Goal: Task Accomplishment & Management: Manage account settings

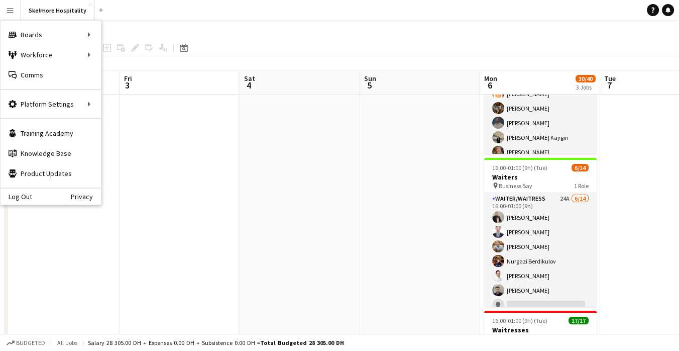
scroll to position [37, 0]
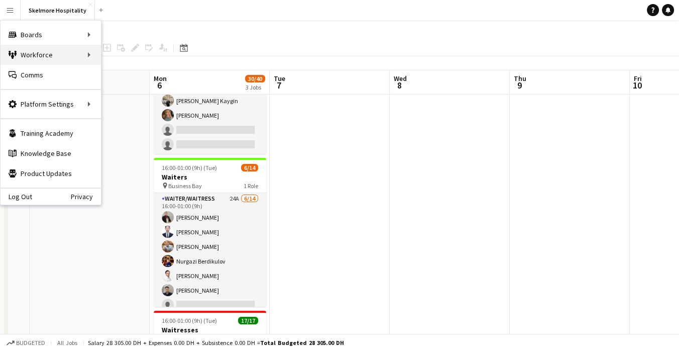
click at [39, 53] on div "Workforce Workforce" at bounding box center [51, 55] width 100 height 20
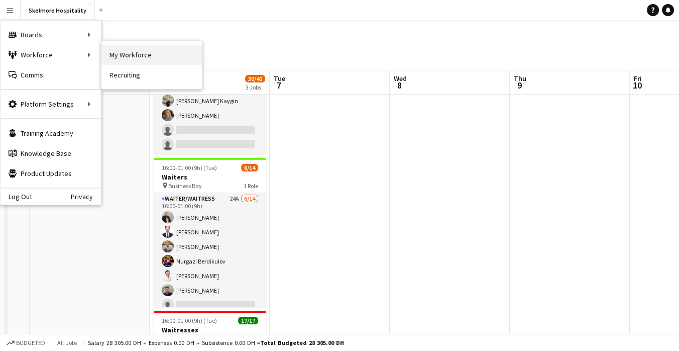
click at [124, 53] on link "My Workforce" at bounding box center [151, 55] width 100 height 20
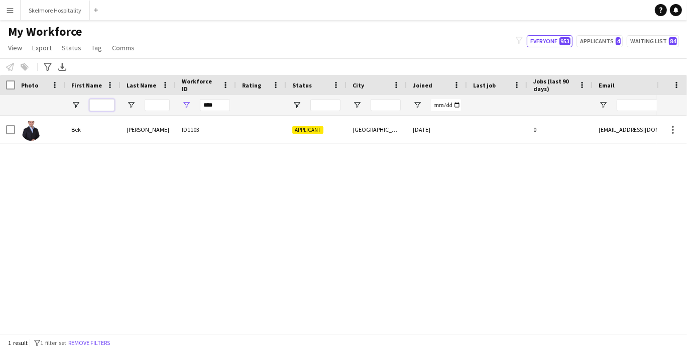
click at [108, 103] on input "First Name Filter Input" at bounding box center [101, 105] width 25 height 12
click at [214, 106] on input "****" at bounding box center [215, 105] width 30 height 12
click at [213, 101] on input "****" at bounding box center [215, 105] width 30 height 12
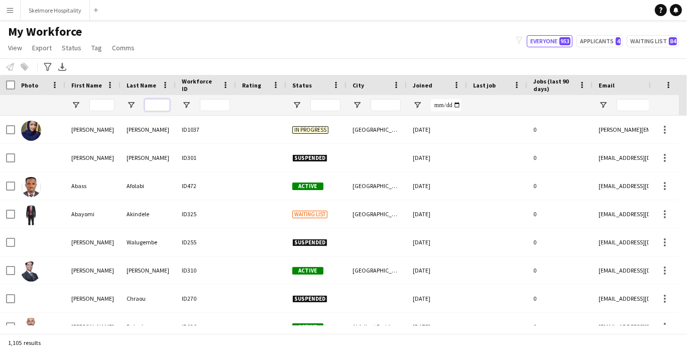
click at [161, 109] on input "Last Name Filter Input" at bounding box center [157, 105] width 25 height 12
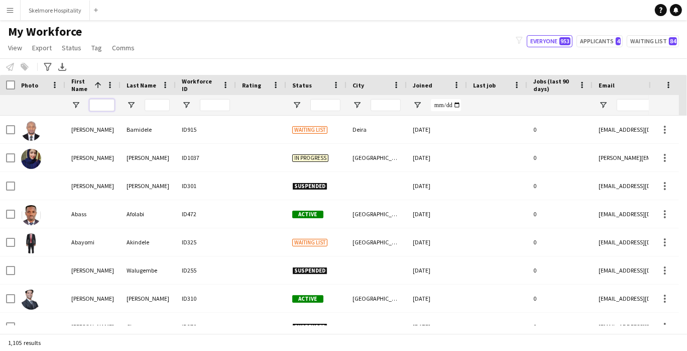
click at [97, 105] on input "First Name Filter Input" at bounding box center [101, 105] width 25 height 12
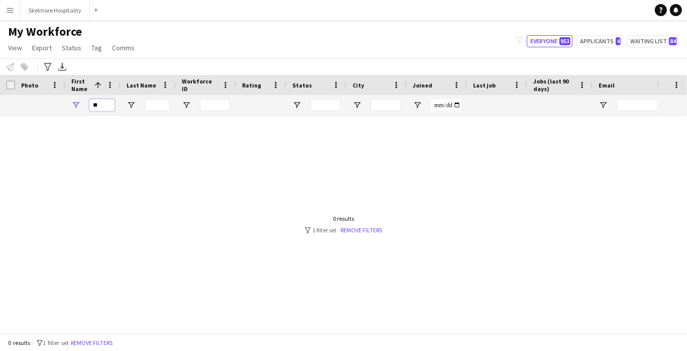
type input "*"
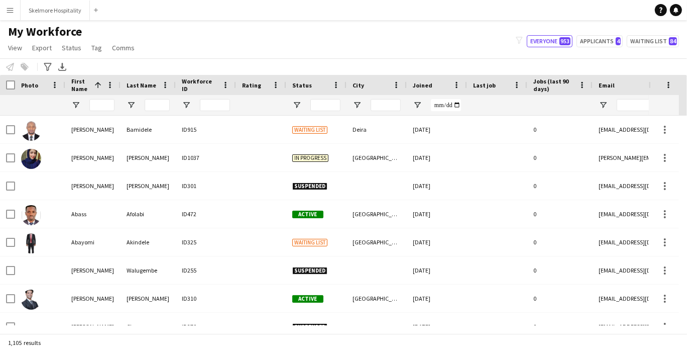
click at [12, 6] on app-icon "Menu" at bounding box center [10, 10] width 8 height 8
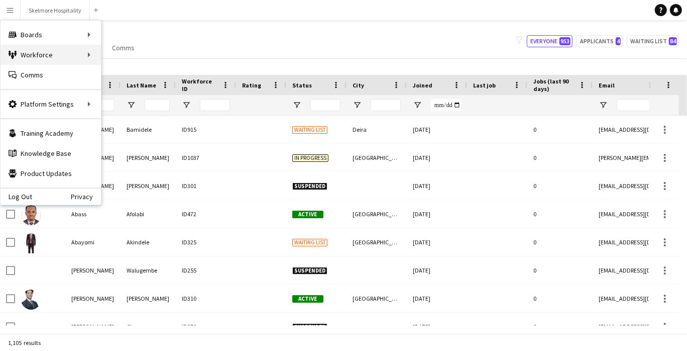
click at [22, 53] on div "Workforce Workforce" at bounding box center [51, 55] width 100 height 20
click at [23, 32] on div "Boards Boards" at bounding box center [51, 35] width 100 height 20
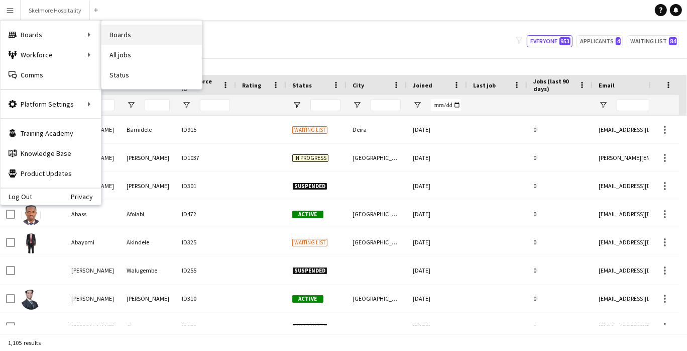
click at [116, 31] on link "Boards" at bounding box center [151, 35] width 100 height 20
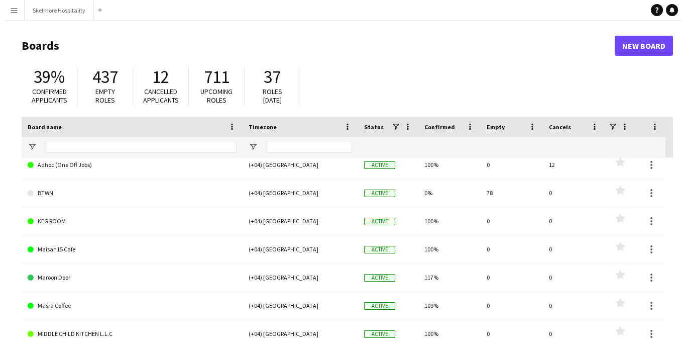
scroll to position [36, 0]
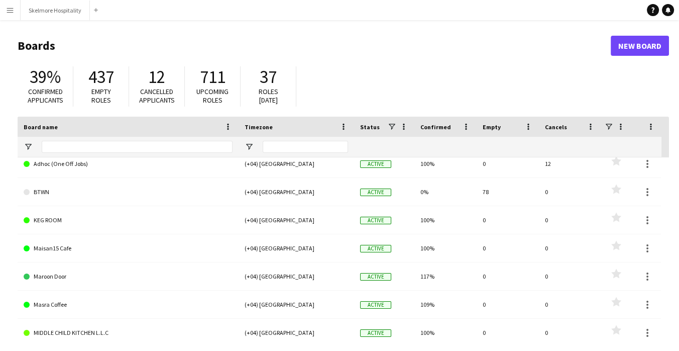
click at [40, 304] on link "Masra Coffee" at bounding box center [128, 304] width 209 height 28
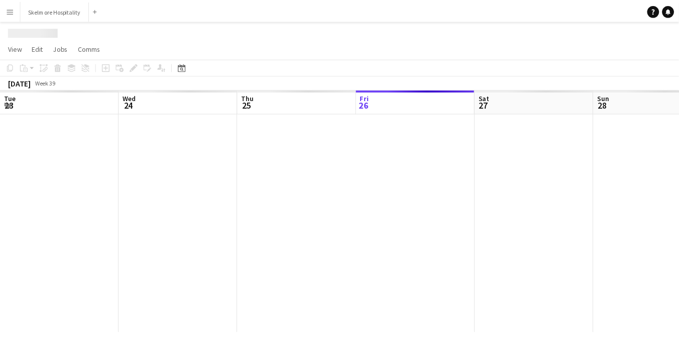
scroll to position [0, 240]
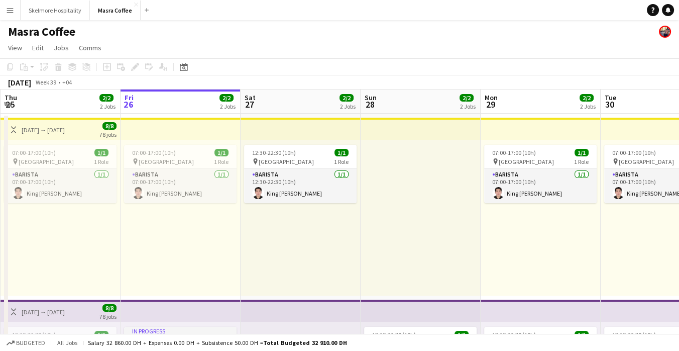
click at [77, 269] on div "07:00-17:00 (10h) 1/1 pin Al Serkal Avenue 1 Role Barista [DATE] 07:00-17:00 (1…" at bounding box center [61, 218] width 120 height 156
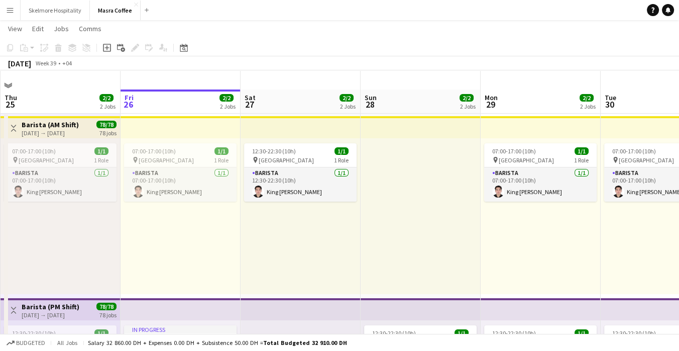
scroll to position [0, 0]
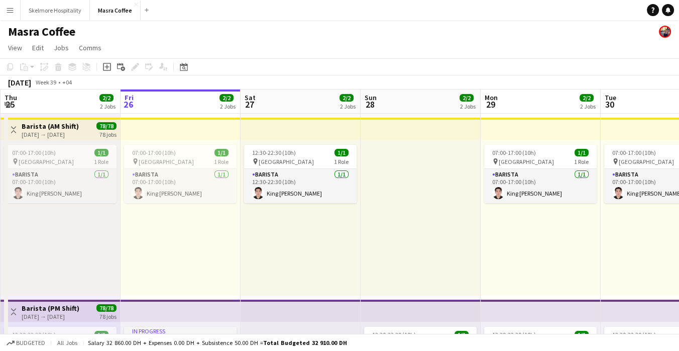
click at [14, 13] on button "Menu" at bounding box center [10, 10] width 20 height 20
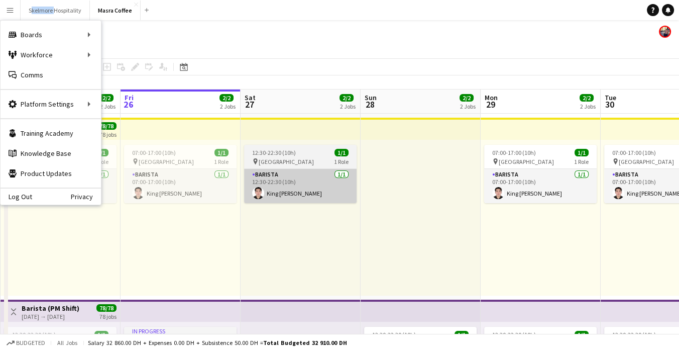
click at [302, 190] on app-card-role "Barista [DATE] 12:30-22:30 (10h) King [PERSON_NAME]" at bounding box center [300, 186] width 113 height 34
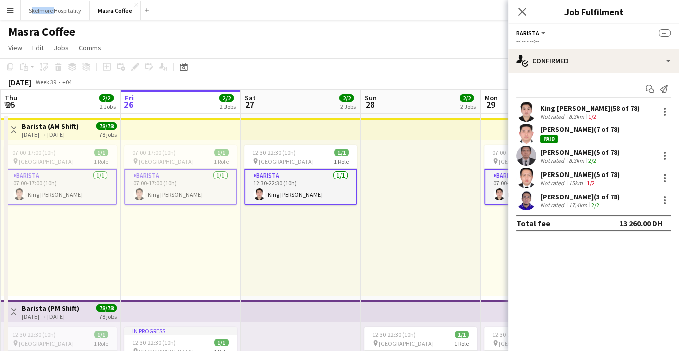
click at [531, 120] on app-user-avatar at bounding box center [526, 111] width 20 height 20
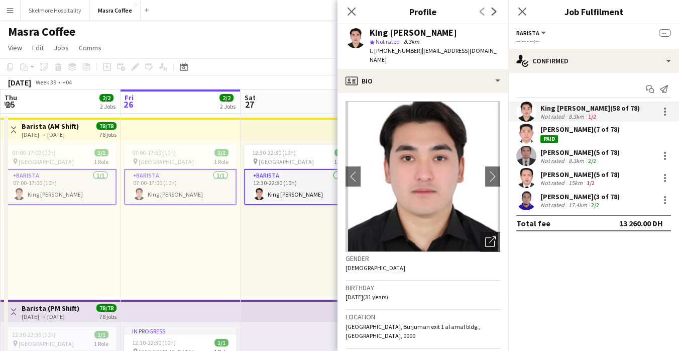
click at [15, 17] on button "Menu" at bounding box center [10, 10] width 20 height 20
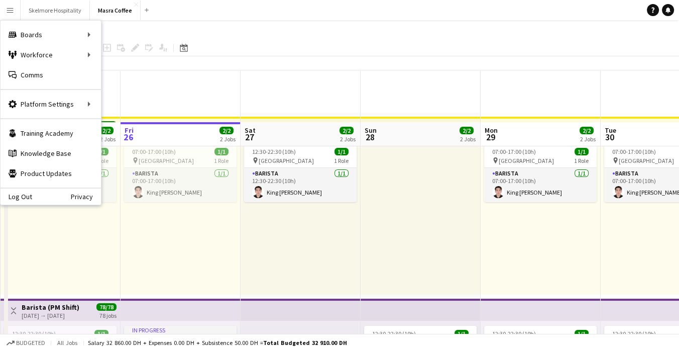
scroll to position [51, 0]
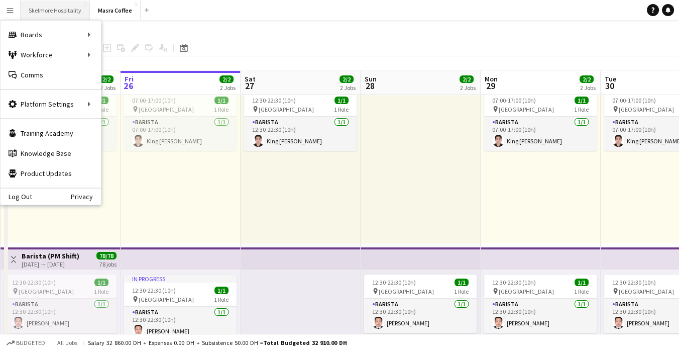
click at [59, 8] on button "Skelmore Hospitality Close" at bounding box center [55, 11] width 69 height 20
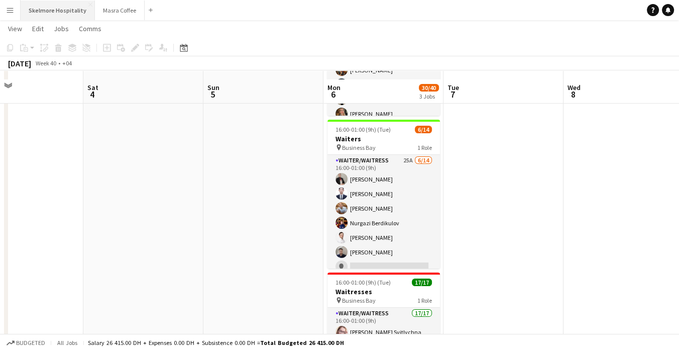
scroll to position [159, 0]
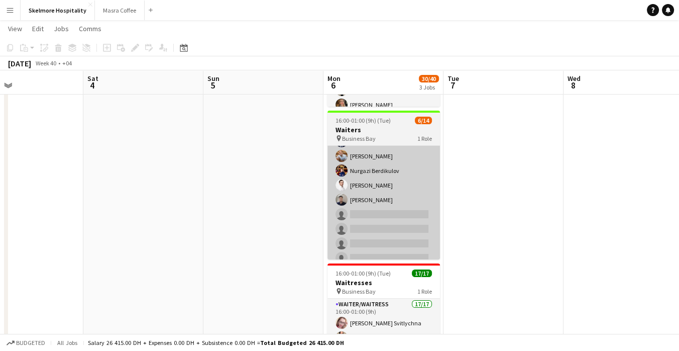
click at [386, 222] on app-card-role "Waiter/Waitress 25A [DATE] 16:00-01:00 (9h) Alibek Alashbaev [PERSON_NAME] Geis…" at bounding box center [384, 214] width 113 height 224
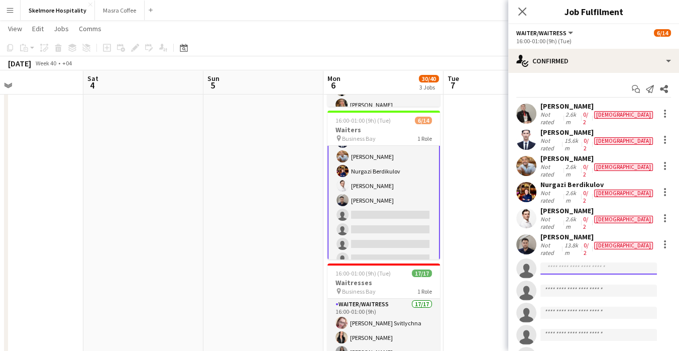
click at [616, 262] on input at bounding box center [599, 268] width 117 height 12
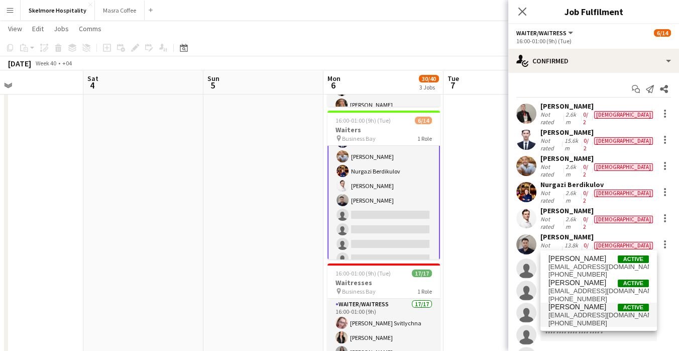
type input "****"
click at [600, 317] on span "[EMAIL_ADDRESS][DOMAIN_NAME]" at bounding box center [599, 315] width 100 height 8
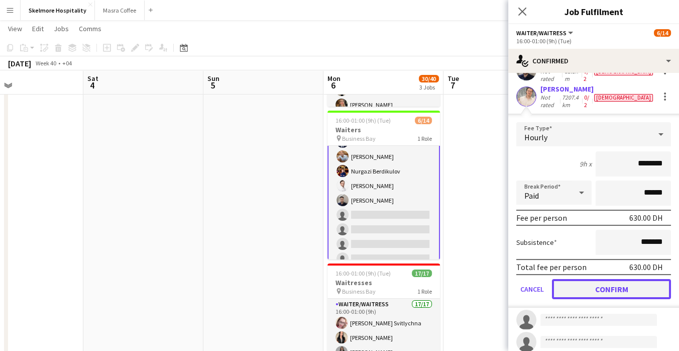
click at [601, 279] on button "Confirm" at bounding box center [611, 289] width 119 height 20
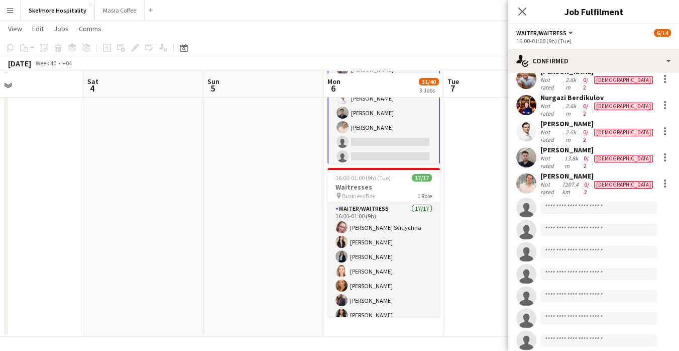
scroll to position [257, 0]
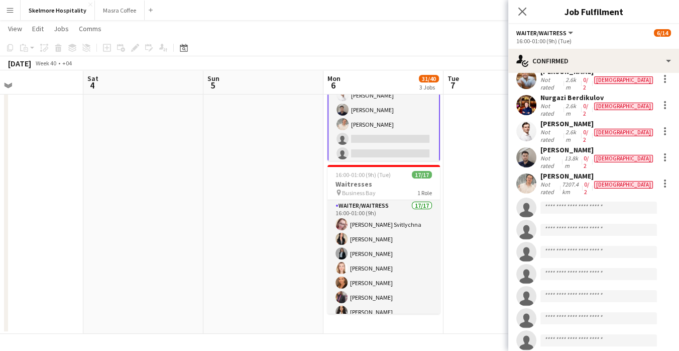
click at [447, 286] on app-date-cell at bounding box center [504, 94] width 120 height 478
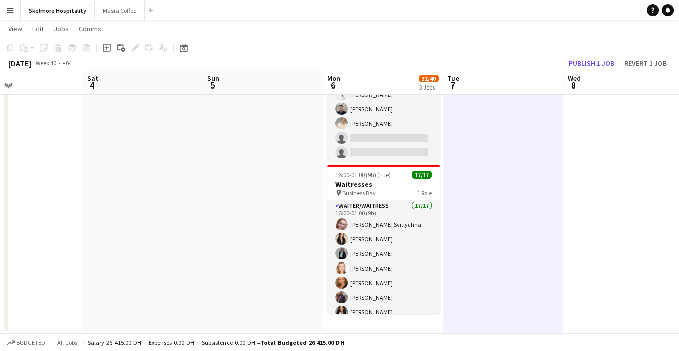
scroll to position [43, 0]
click at [599, 61] on button "Publish 1 job" at bounding box center [592, 63] width 54 height 13
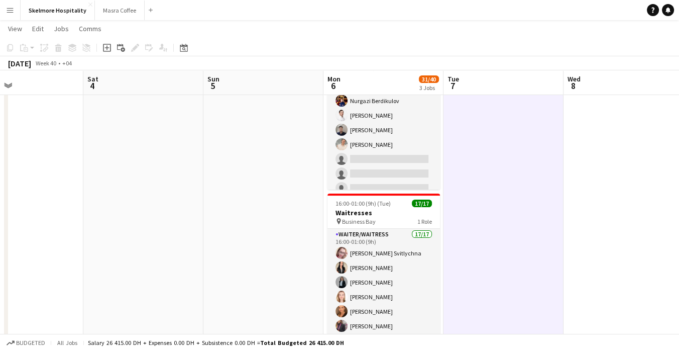
scroll to position [225, 0]
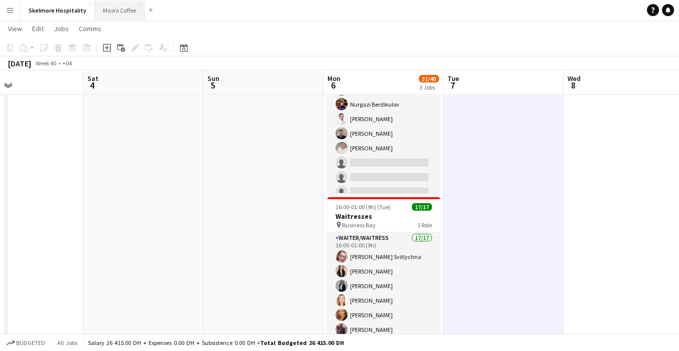
click at [112, 9] on button "Masra Coffee Close" at bounding box center [120, 11] width 50 height 20
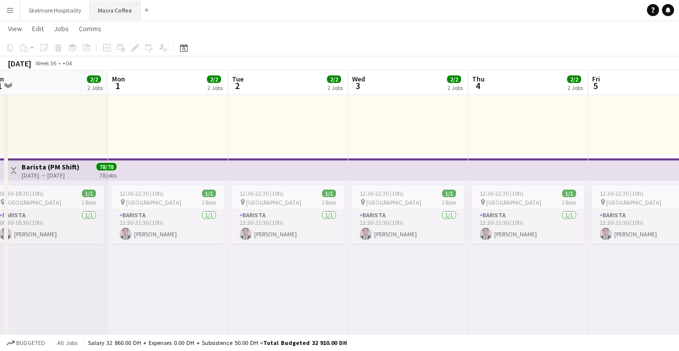
scroll to position [0, 250]
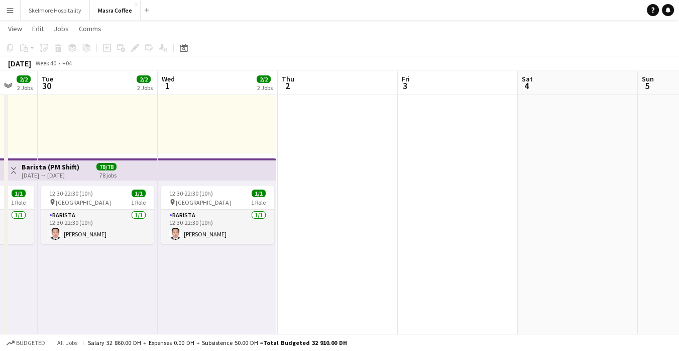
click at [71, 273] on div "12:30-22:30 (10h) 1/1 pin Al Serkal Avenue 1 Role Barista [DATE] 12:30-22:30 (1…" at bounding box center [98, 258] width 120 height 156
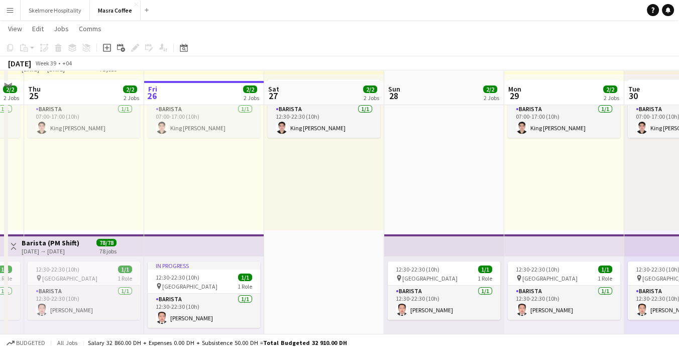
scroll to position [61, 0]
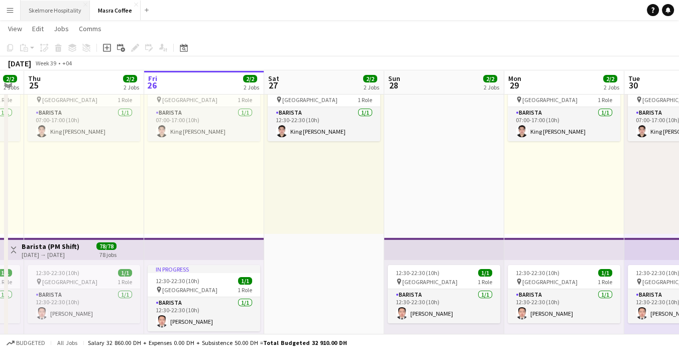
click at [50, 9] on button "Skelmore Hospitality Close" at bounding box center [55, 11] width 69 height 20
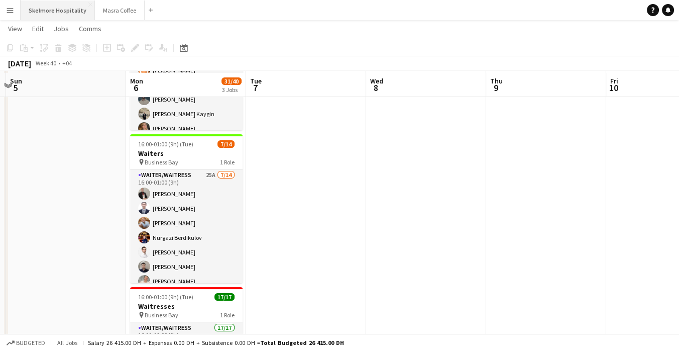
scroll to position [137, 0]
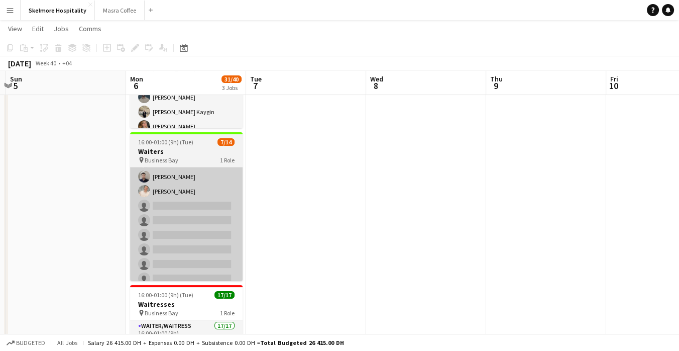
click at [195, 216] on app-card-role "Waiter/Waitress 25A [DATE] 16:00-01:00 (9h) [PERSON_NAME] [PERSON_NAME] [PERSON…" at bounding box center [186, 191] width 113 height 224
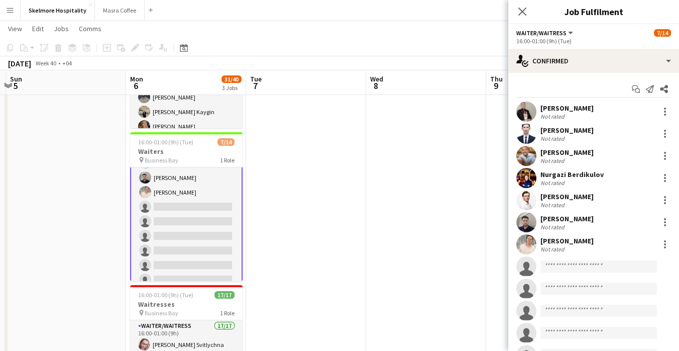
scroll to position [89, 0]
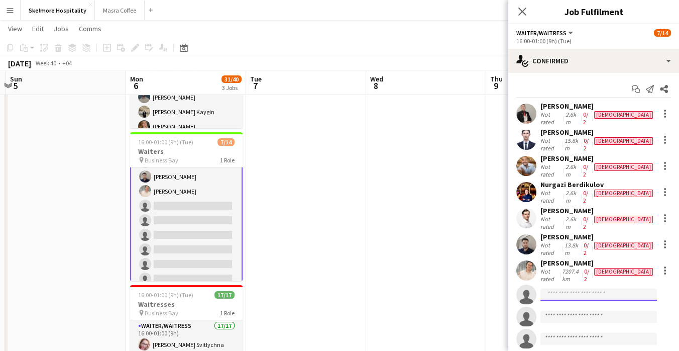
click at [582, 288] on input at bounding box center [599, 294] width 117 height 12
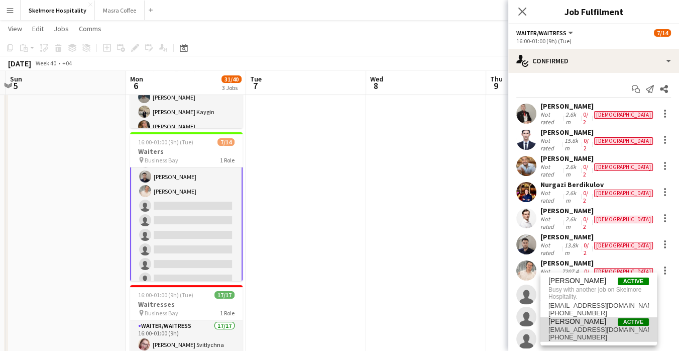
type input "***"
click at [611, 333] on span "[PHONE_NUMBER]" at bounding box center [599, 337] width 100 height 8
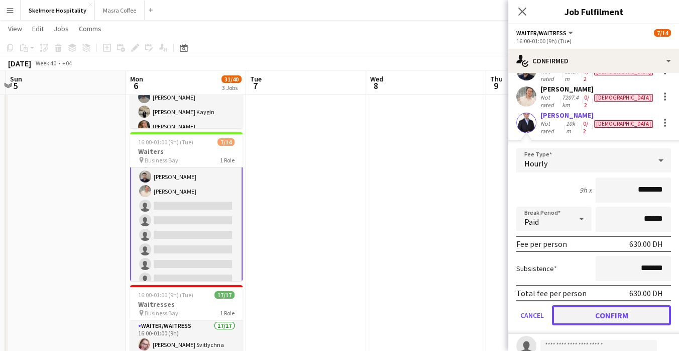
click at [629, 305] on button "Confirm" at bounding box center [611, 315] width 119 height 20
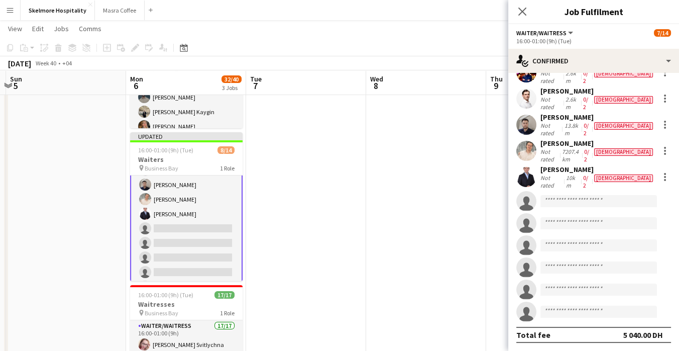
scroll to position [87, 0]
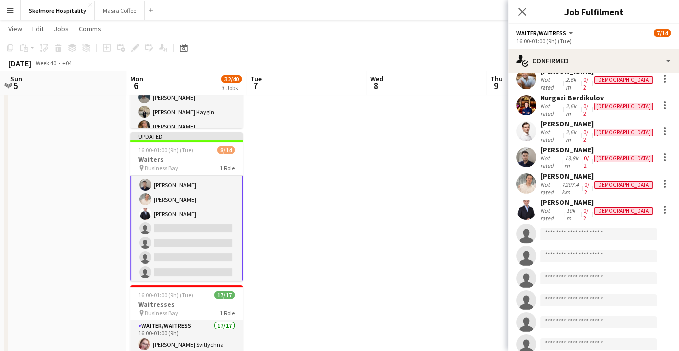
click at [479, 287] on app-date-cell at bounding box center [426, 214] width 120 height 478
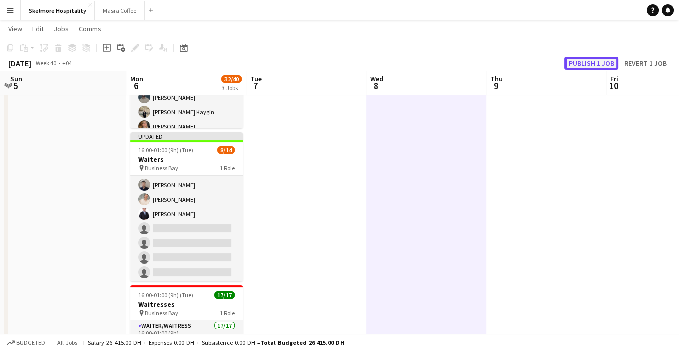
click at [603, 66] on button "Publish 1 job" at bounding box center [592, 63] width 54 height 13
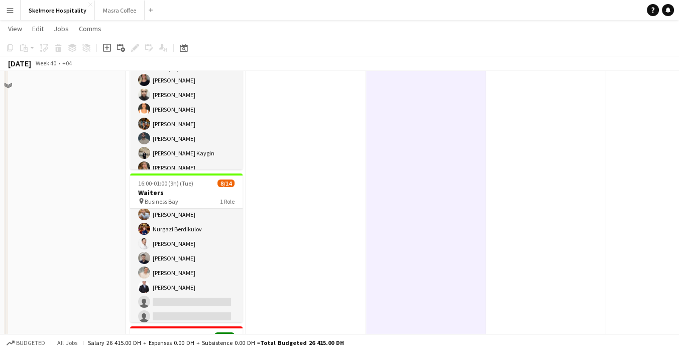
scroll to position [41, 0]
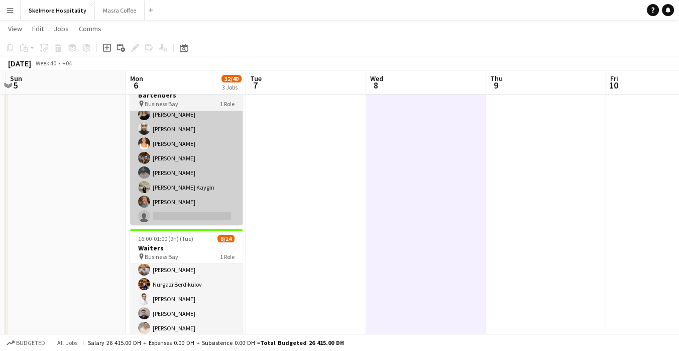
click at [194, 206] on app-card-role "Bartender 5A [DATE] 16:00-01:00 (9h) [PERSON_NAME] [PERSON_NAME] [PERSON_NAME] …" at bounding box center [186, 165] width 113 height 151
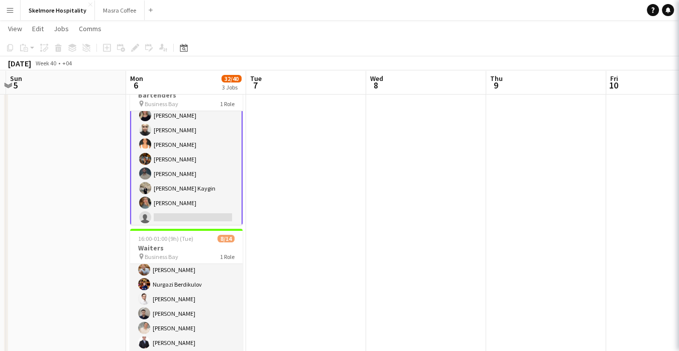
scroll to position [22, 0]
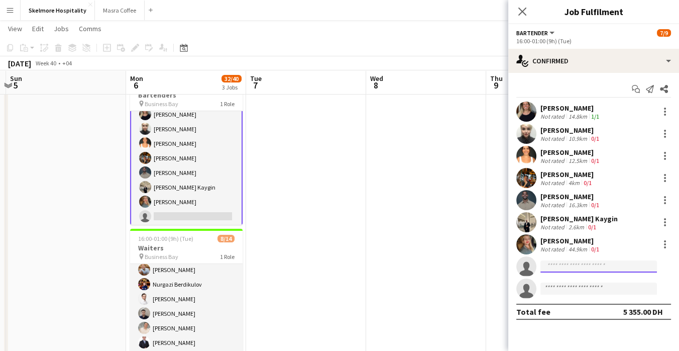
click at [608, 268] on input at bounding box center [599, 266] width 117 height 12
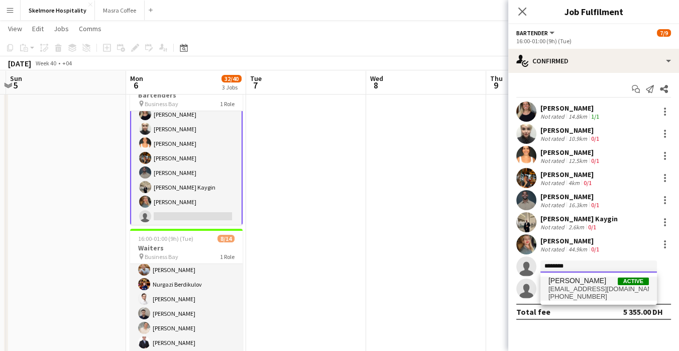
type input "********"
click at [583, 287] on span "[EMAIL_ADDRESS][DOMAIN_NAME]" at bounding box center [599, 289] width 100 height 8
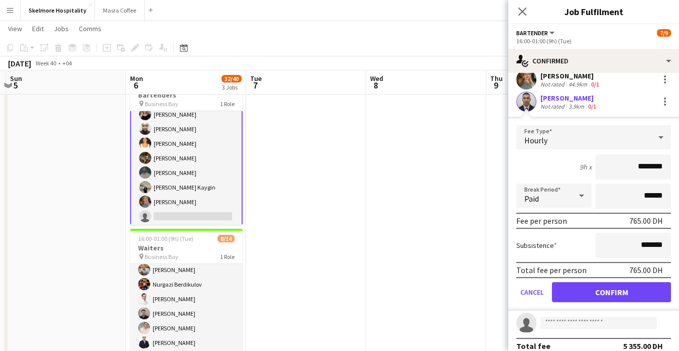
scroll to position [166, 0]
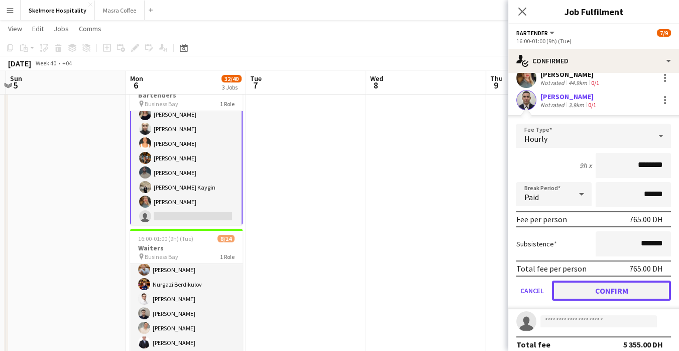
click at [604, 286] on button "Confirm" at bounding box center [611, 290] width 119 height 20
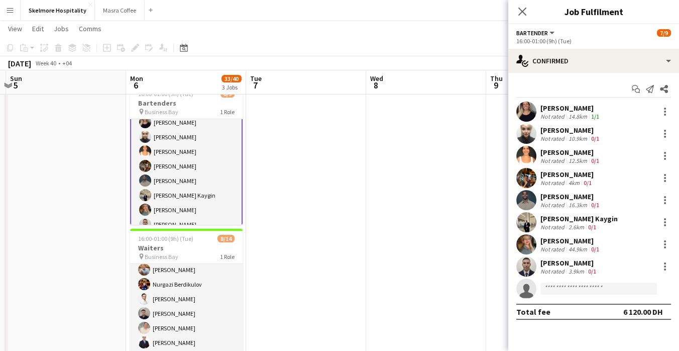
scroll to position [0, 0]
click at [389, 273] on app-date-cell at bounding box center [426, 311] width 120 height 478
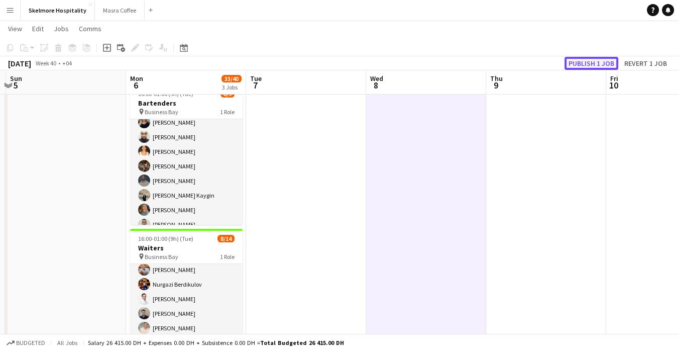
click at [599, 62] on button "Publish 1 job" at bounding box center [592, 63] width 54 height 13
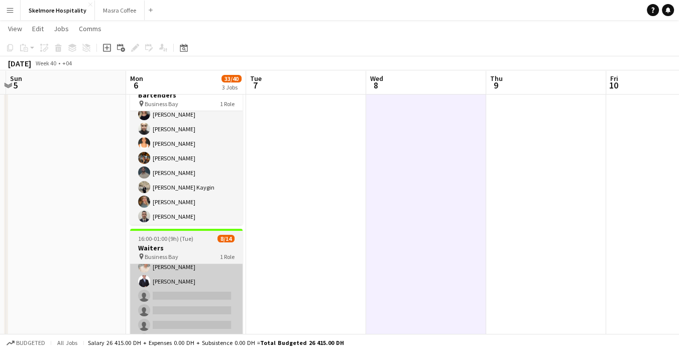
click at [196, 286] on app-card-role "Waiter/Waitress 25A [DATE] 16:00-01:00 (9h) [PERSON_NAME] [PERSON_NAME] [PERSON…" at bounding box center [186, 267] width 113 height 224
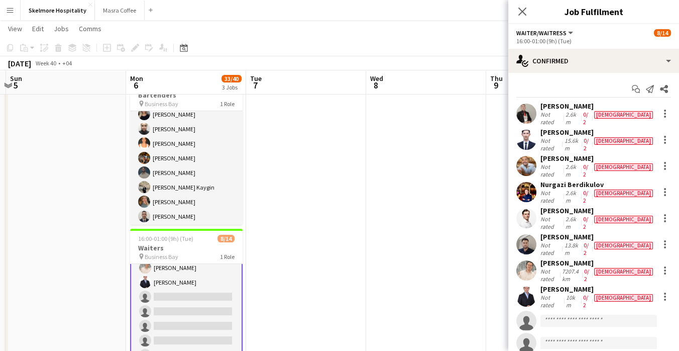
scroll to position [110, 0]
click at [582, 315] on input at bounding box center [599, 321] width 117 height 12
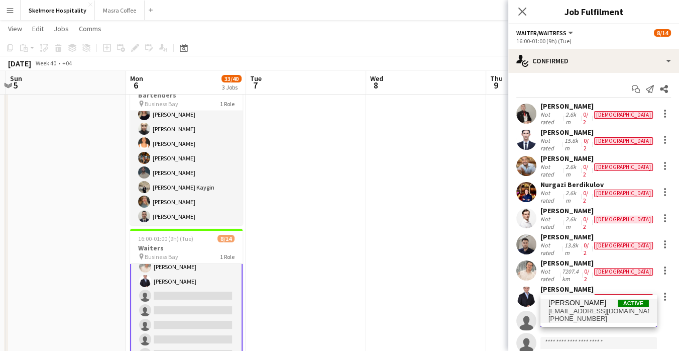
type input "*****"
click at [606, 315] on span "[PHONE_NUMBER]" at bounding box center [599, 319] width 100 height 8
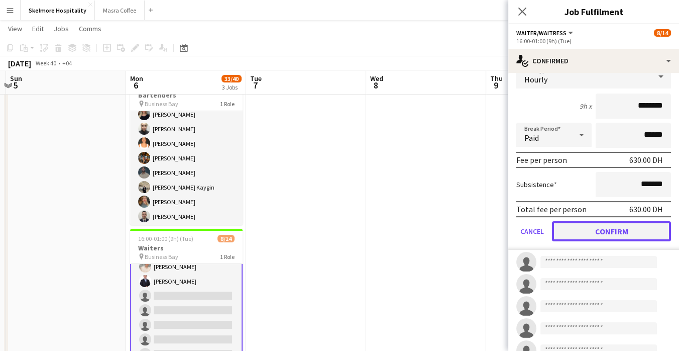
click at [637, 221] on button "Confirm" at bounding box center [611, 231] width 119 height 20
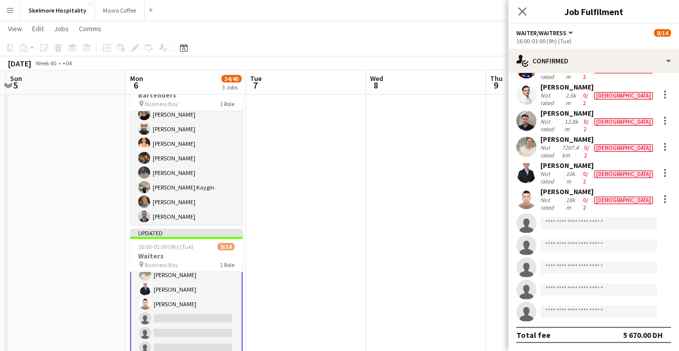
scroll to position [87, 0]
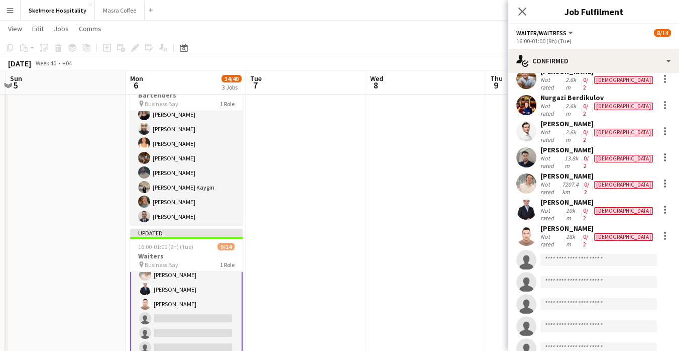
click at [469, 268] on app-date-cell at bounding box center [426, 311] width 120 height 478
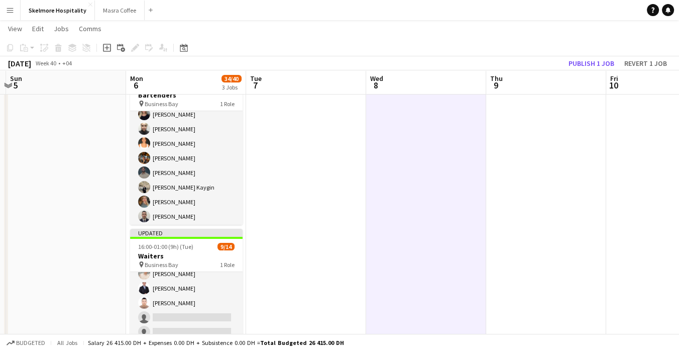
scroll to position [109, 0]
click at [600, 64] on button "Publish 1 job" at bounding box center [592, 63] width 54 height 13
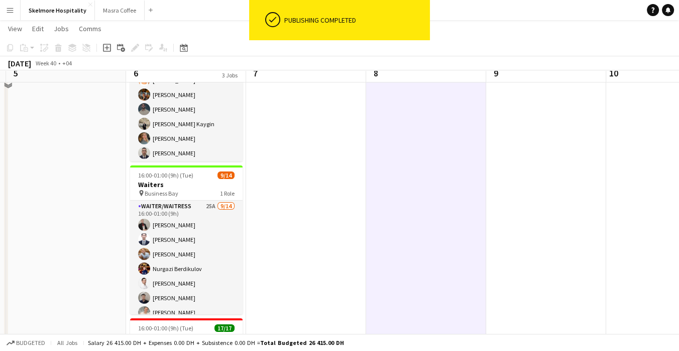
scroll to position [90, 0]
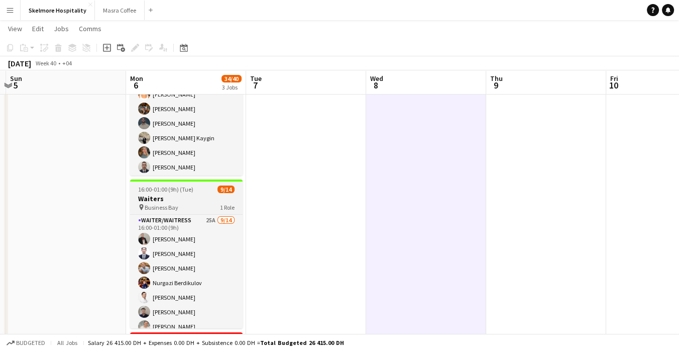
click at [220, 203] on span "1 Role" at bounding box center [227, 207] width 15 height 8
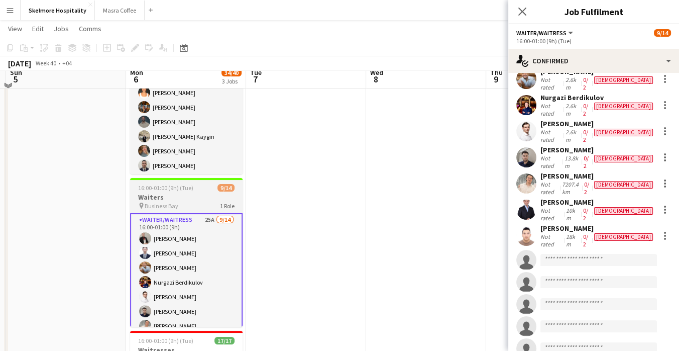
scroll to position [85, 0]
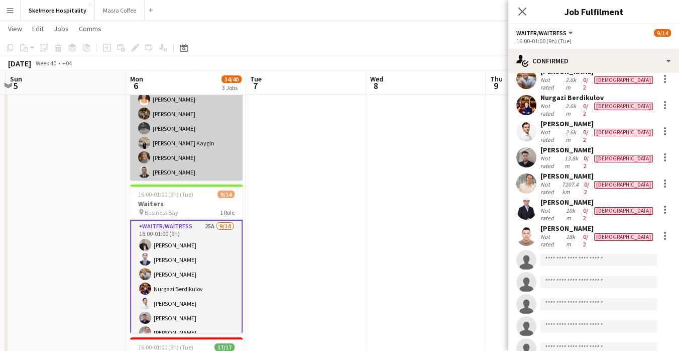
click at [195, 152] on app-card-role "Bartender 5A [DATE] 16:00-01:00 (9h) [PERSON_NAME] [PERSON_NAME] [PERSON_NAME] …" at bounding box center [186, 121] width 113 height 151
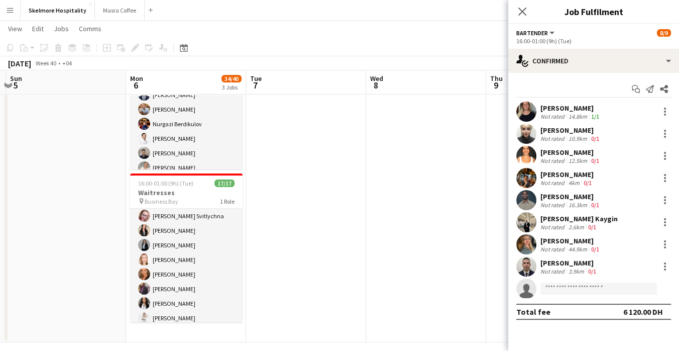
scroll to position [17, 0]
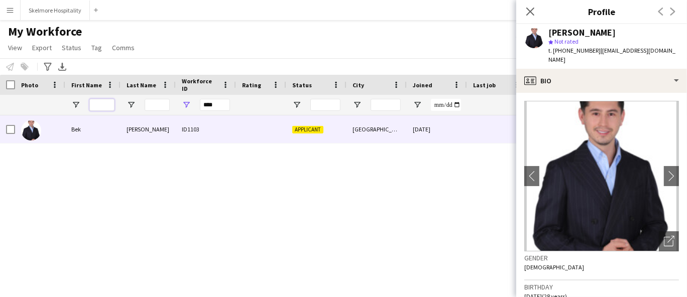
click at [101, 107] on input "First Name Filter Input" at bounding box center [101, 105] width 25 height 12
type input "***"
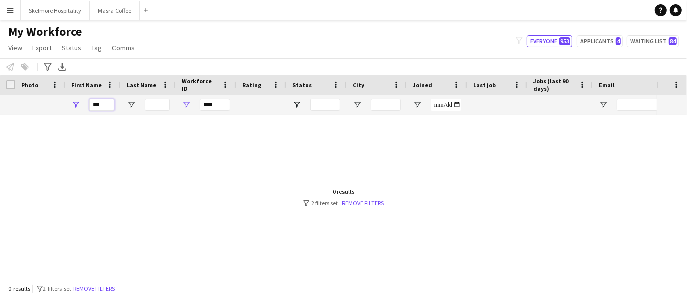
click at [111, 102] on input "***" at bounding box center [101, 105] width 25 height 12
type input "***"
click at [225, 106] on input "****" at bounding box center [215, 105] width 30 height 12
type input "*"
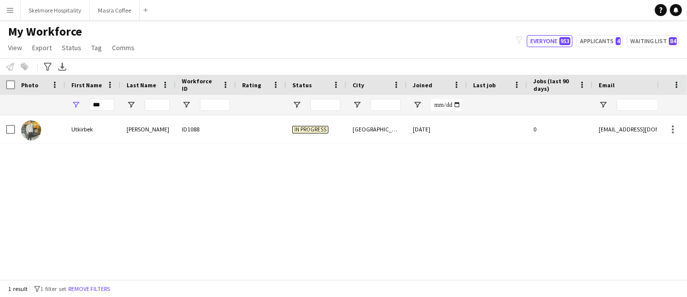
click at [130, 133] on div "Tashtemirov" at bounding box center [148, 130] width 55 height 28
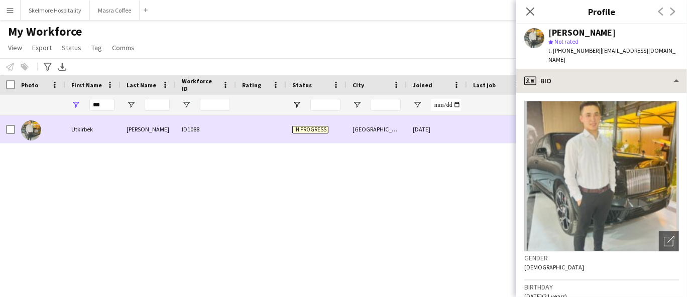
click at [556, 88] on div "profile Bio" at bounding box center [601, 81] width 171 height 24
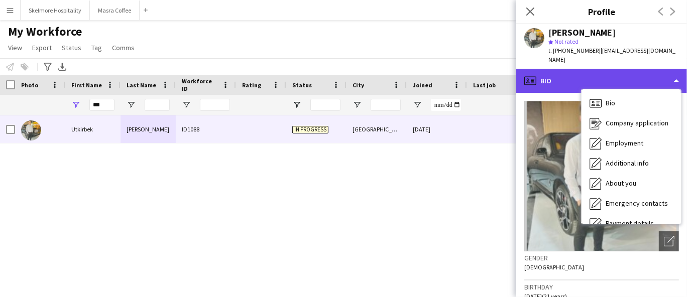
scroll to position [54, 0]
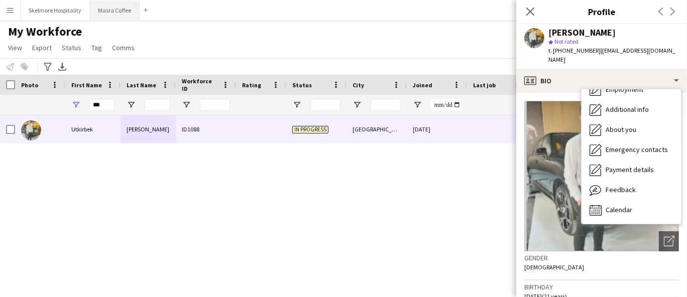
click at [115, 14] on button "Masra Coffee Close" at bounding box center [115, 11] width 50 height 20
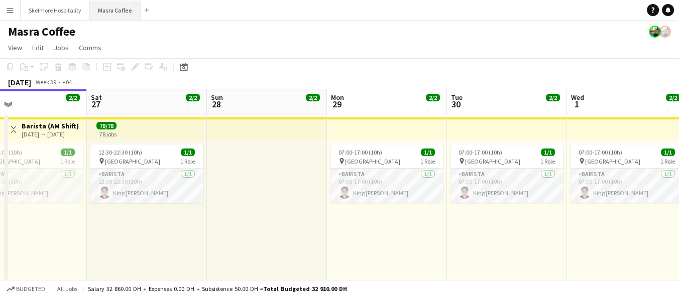
scroll to position [0, 256]
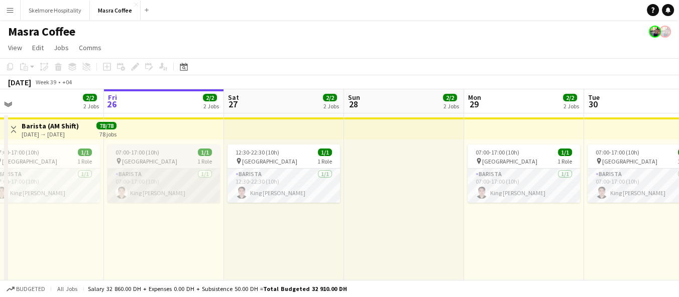
click at [202, 192] on app-card-role "Barista 1/1 07:00-17:00 (10h) King Bryant Mancenido" at bounding box center [164, 186] width 113 height 34
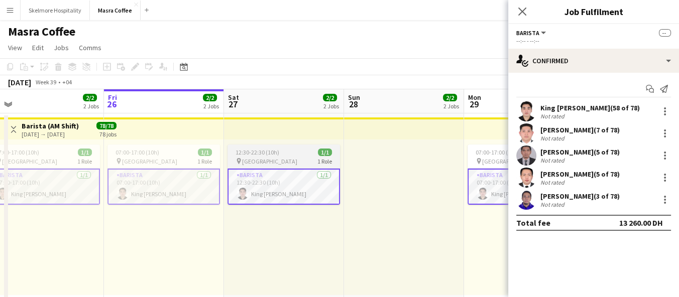
click at [254, 191] on app-card-role "Barista [DATE] 12:30-22:30 (10h) King [PERSON_NAME]" at bounding box center [284, 187] width 113 height 36
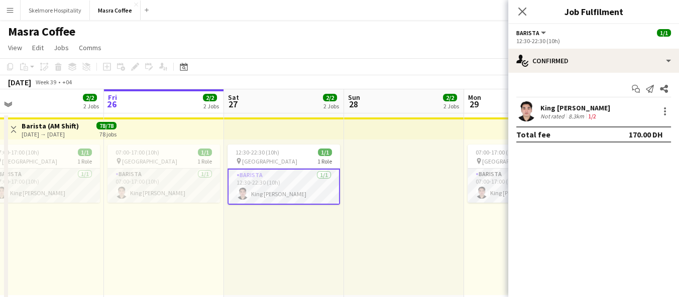
click at [546, 107] on div "King [PERSON_NAME]" at bounding box center [576, 107] width 70 height 9
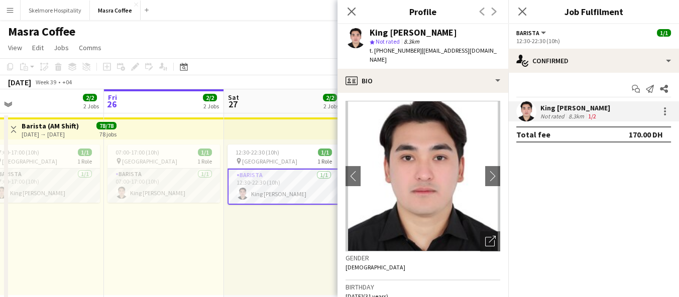
click at [33, 221] on div "07:00-17:00 (10h) 1/1 pin Al Serkal Avenue 1 Role Barista [DATE] 07:00-17:00 (1…" at bounding box center [44, 218] width 120 height 156
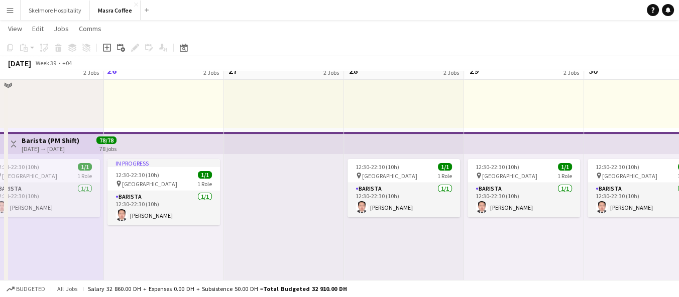
scroll to position [179, 0]
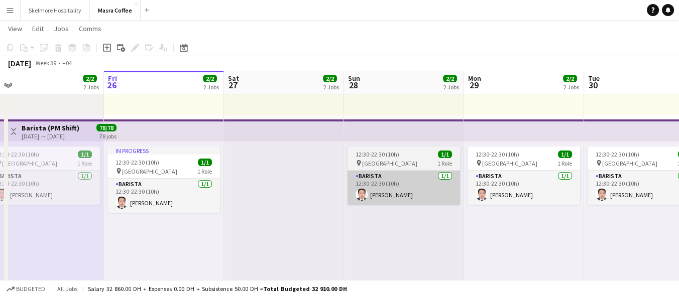
click at [375, 186] on app-card-role "Barista 1/1 12:30-22:30 (10h) joey jardiel" at bounding box center [404, 188] width 113 height 34
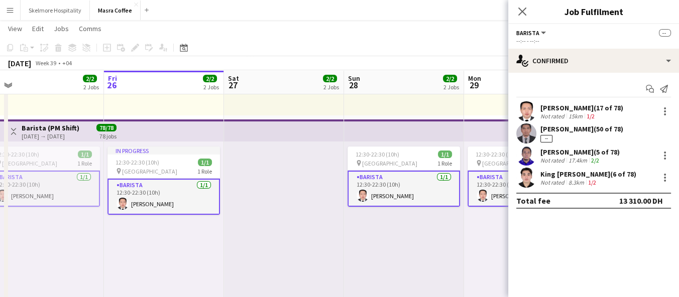
click at [422, 187] on app-card-role "Barista 1/1 12:30-22:30 (10h) joey jardiel" at bounding box center [404, 189] width 113 height 36
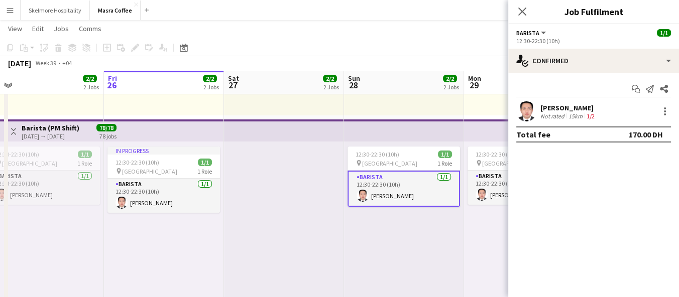
click at [533, 115] on app-user-avatar at bounding box center [526, 111] width 20 height 20
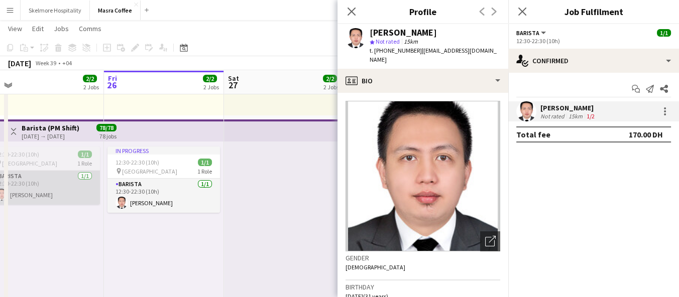
click at [42, 200] on app-card-role "Barista 1/1 12:30-22:30 (10h) joey jardiel" at bounding box center [43, 188] width 113 height 34
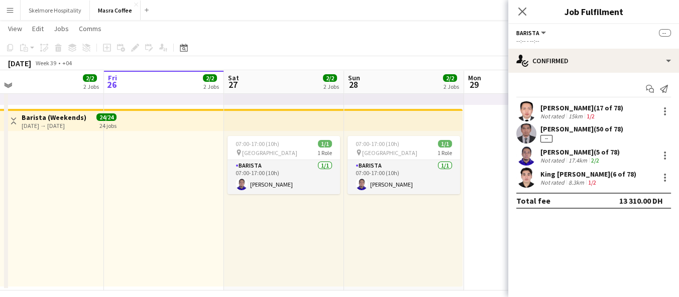
scroll to position [370, 0]
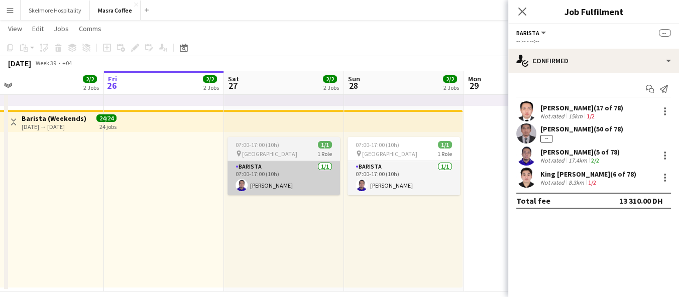
click at [272, 192] on app-card-role "Barista 1/1 07:00-17:00 (10h) Lenard Randy Fundador" at bounding box center [284, 178] width 113 height 34
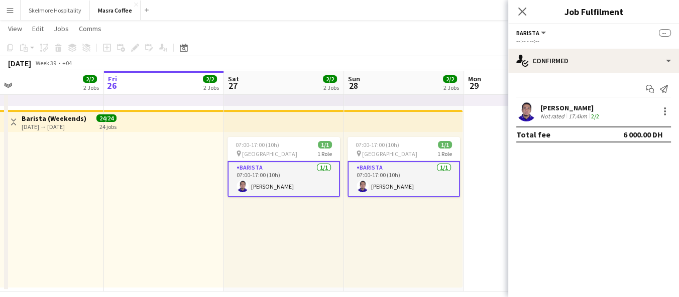
click at [546, 113] on div "Not rated" at bounding box center [554, 117] width 26 height 8
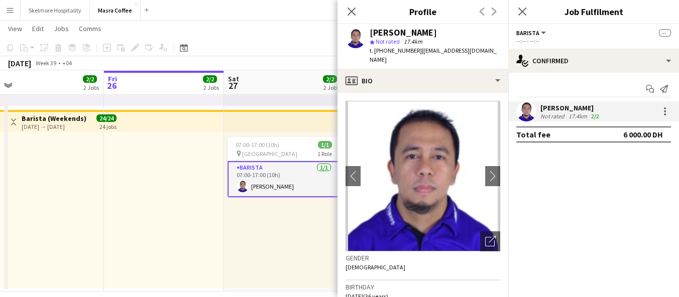
click at [32, 180] on div at bounding box center [44, 210] width 120 height 156
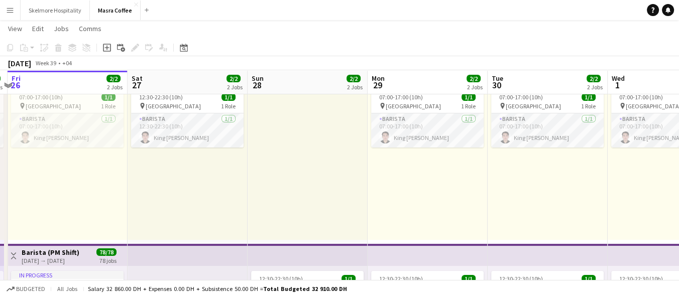
scroll to position [0, 359]
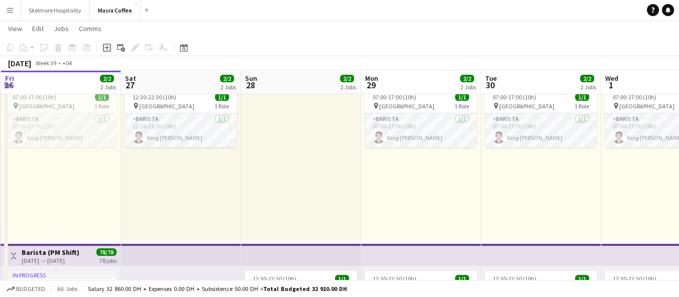
click at [6, 9] on app-icon "Menu" at bounding box center [10, 10] width 8 height 8
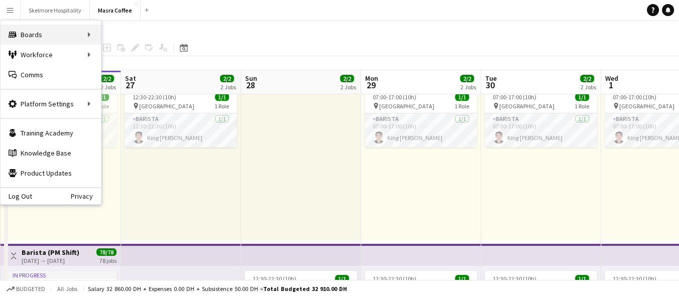
click at [75, 37] on div "Boards Boards" at bounding box center [51, 35] width 100 height 20
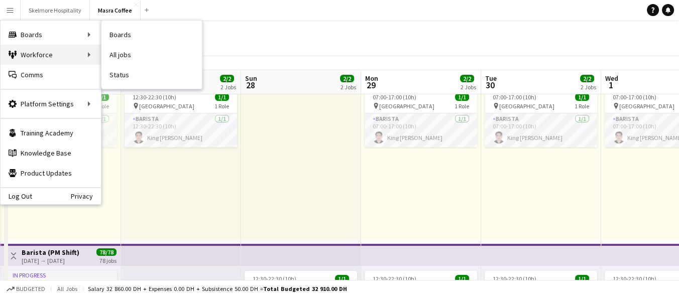
click at [78, 58] on div "Workforce Workforce" at bounding box center [51, 55] width 100 height 20
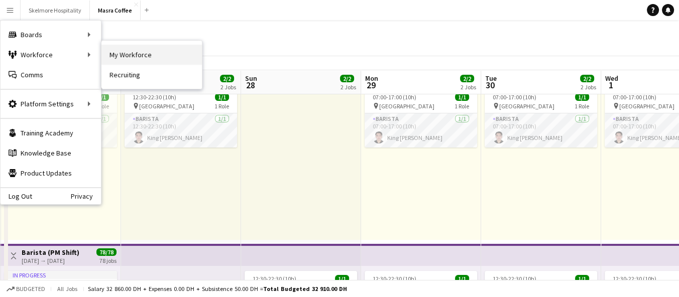
click at [145, 54] on link "My Workforce" at bounding box center [151, 55] width 100 height 20
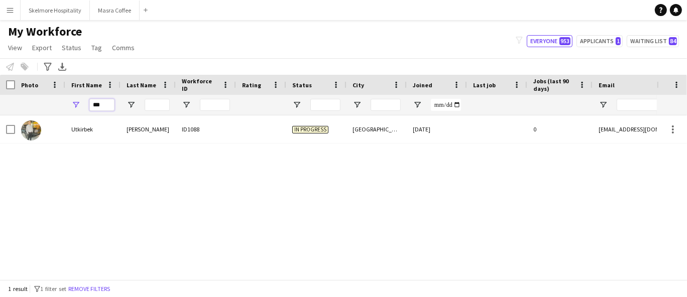
click at [110, 102] on input "***" at bounding box center [101, 105] width 25 height 12
type input "*"
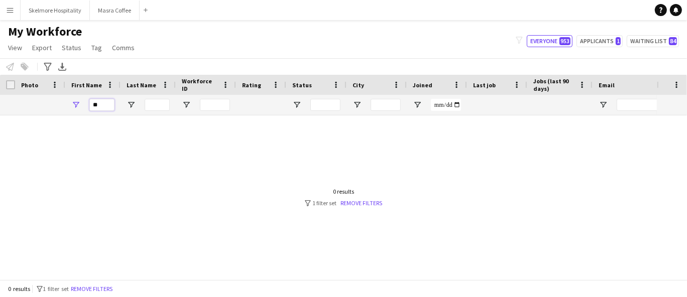
type input "*"
click at [218, 116] on div at bounding box center [544, 116] width 1089 height 1
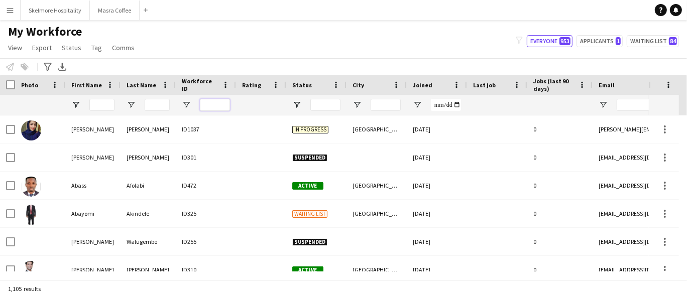
click at [203, 108] on input "Workforce ID Filter Input" at bounding box center [215, 105] width 30 height 12
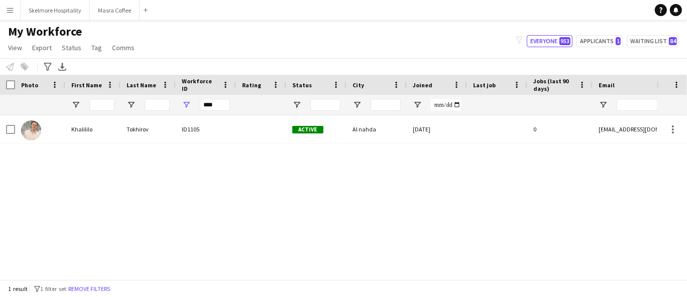
click at [385, 126] on div "Al nahda" at bounding box center [377, 130] width 60 height 28
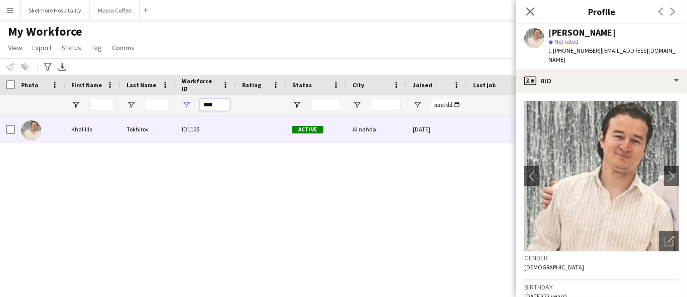
click at [216, 101] on input "****" at bounding box center [215, 105] width 30 height 12
type input "*"
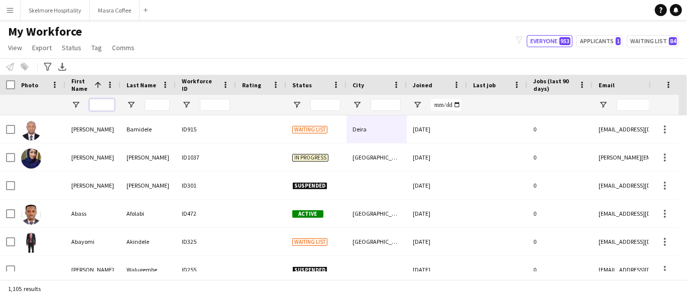
click at [102, 107] on input "First Name Filter Input" at bounding box center [101, 105] width 25 height 12
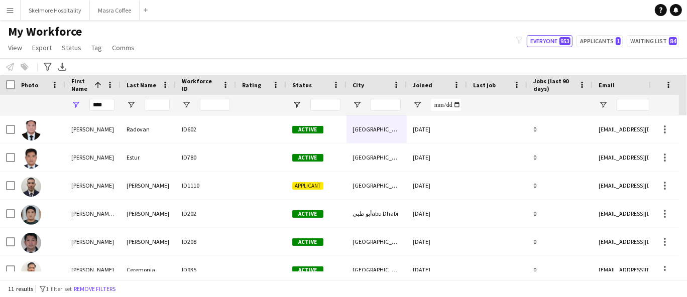
click at [622, 190] on div "[EMAIL_ADDRESS][DOMAIN_NAME]" at bounding box center [693, 186] width 201 height 28
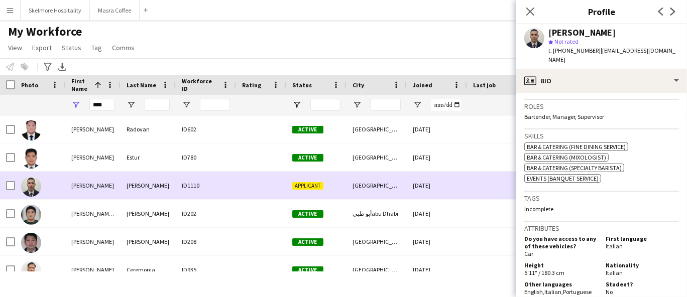
scroll to position [300, 0]
click at [107, 107] on input "****" at bounding box center [101, 105] width 25 height 12
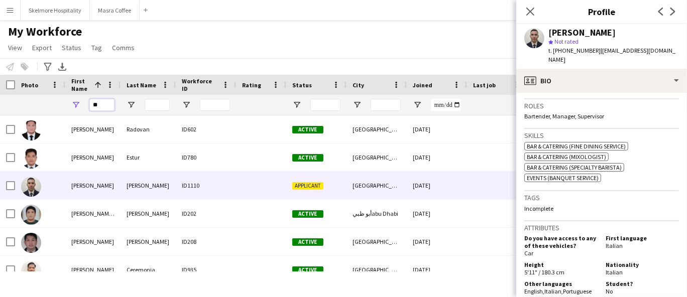
type input "*"
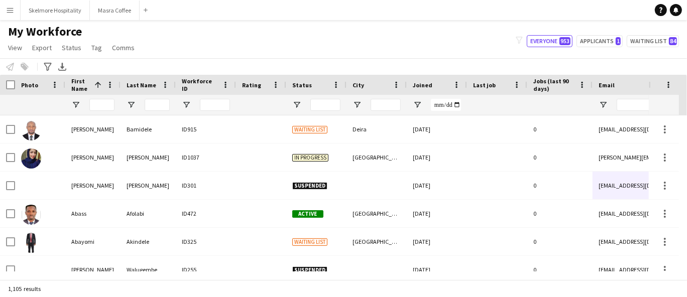
click at [523, 42] on icon "filter-1" at bounding box center [519, 40] width 7 height 7
click at [215, 105] on input "Workforce ID Filter Input" at bounding box center [215, 105] width 30 height 12
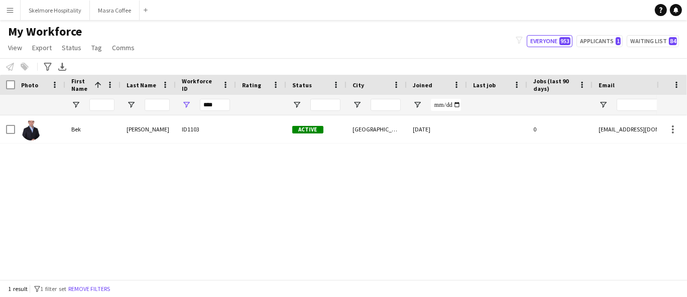
click at [297, 140] on div "Active" at bounding box center [316, 130] width 60 height 28
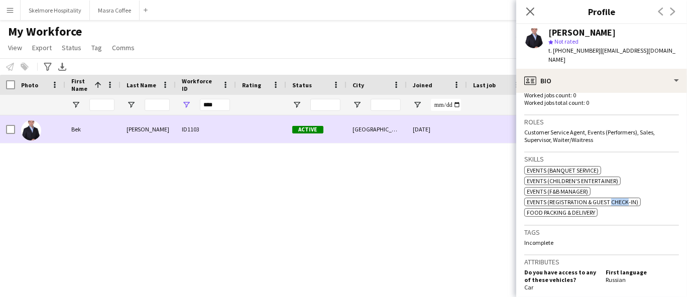
scroll to position [293, 0]
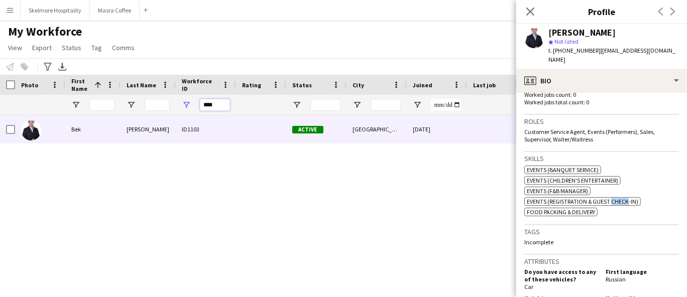
click at [217, 107] on input "****" at bounding box center [215, 105] width 30 height 12
type input "*"
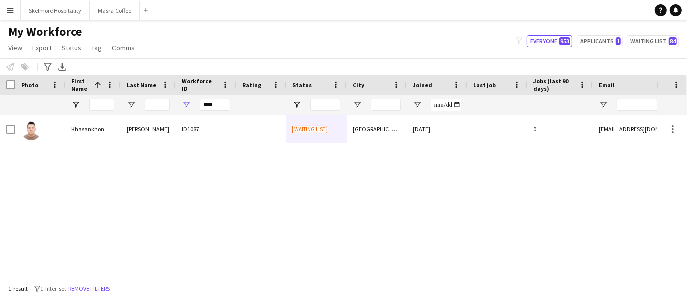
click at [319, 135] on div "Waiting list" at bounding box center [316, 130] width 60 height 28
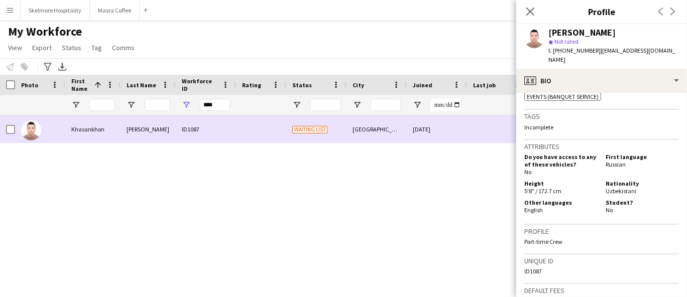
scroll to position [382, 0]
click at [229, 101] on input "****" at bounding box center [215, 105] width 30 height 12
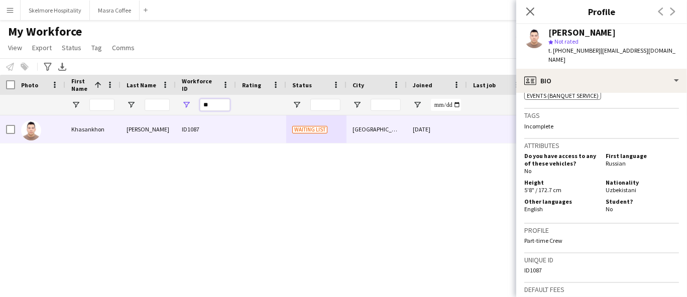
type input "*"
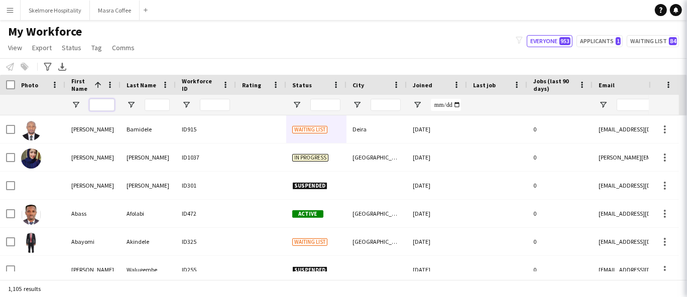
click at [101, 106] on input "First Name Filter Input" at bounding box center [101, 105] width 25 height 12
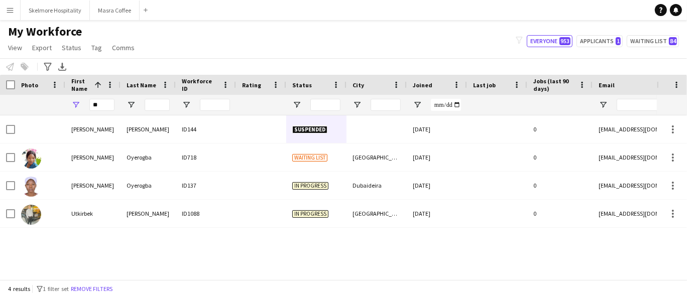
click at [192, 222] on div "ID1088" at bounding box center [206, 214] width 60 height 28
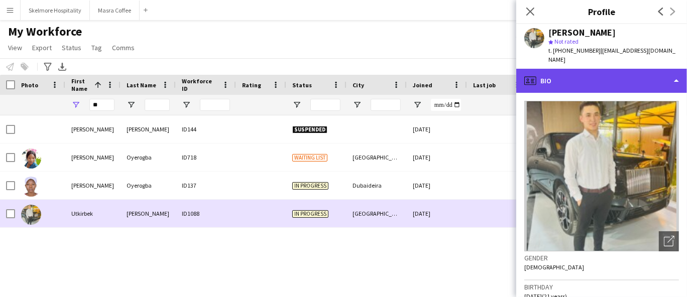
click at [610, 89] on div "profile Bio" at bounding box center [601, 81] width 171 height 24
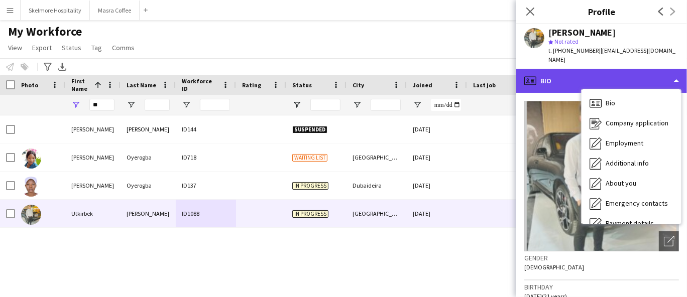
scroll to position [54, 0]
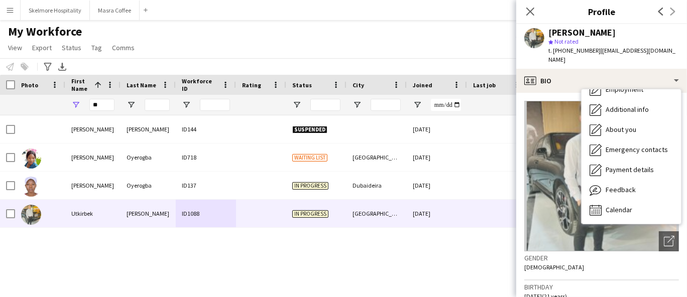
click at [451, 260] on div "Krutika Jariwala ID144 Suspended 29-03-2025 0 krutikaj2204@gmail.com Ruth Oyero…" at bounding box center [328, 194] width 657 height 156
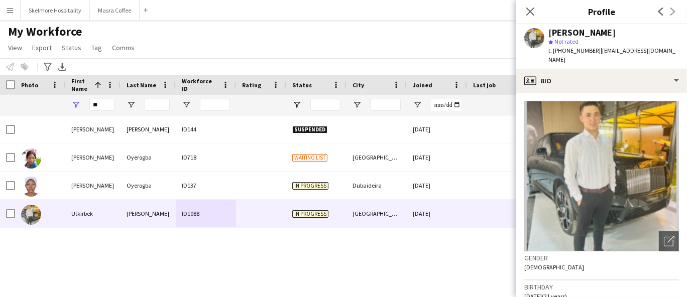
click at [227, 251] on div "Krutika Jariwala ID144 Suspended 29-03-2025 0 krutikaj2204@gmail.com Ruth Oyero…" at bounding box center [328, 194] width 657 height 156
click at [109, 106] on input "**" at bounding box center [101, 105] width 25 height 12
type input "*"
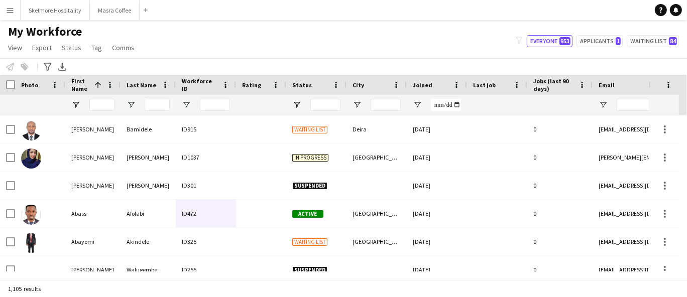
click at [35, 206] on img at bounding box center [31, 215] width 20 height 20
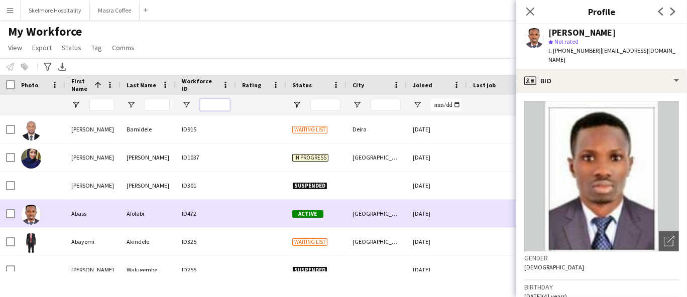
click at [214, 107] on input "Workforce ID Filter Input" at bounding box center [215, 105] width 30 height 12
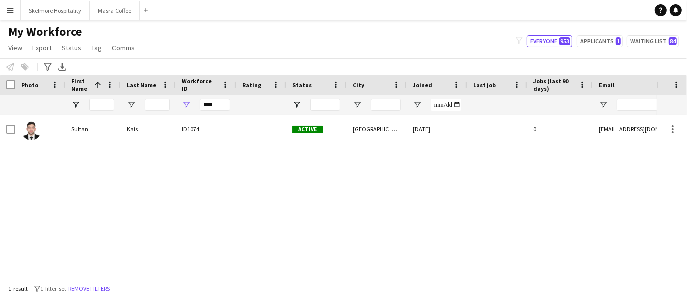
click at [357, 128] on div "[GEOGRAPHIC_DATA]" at bounding box center [377, 130] width 60 height 28
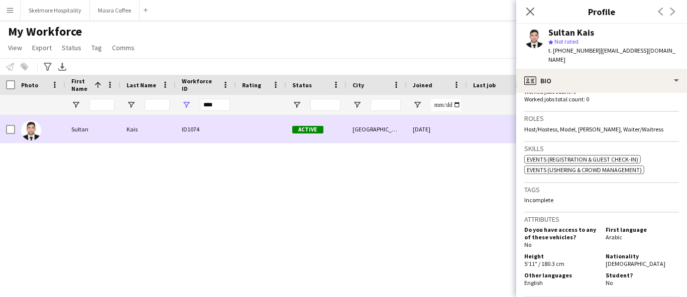
scroll to position [344, 0]
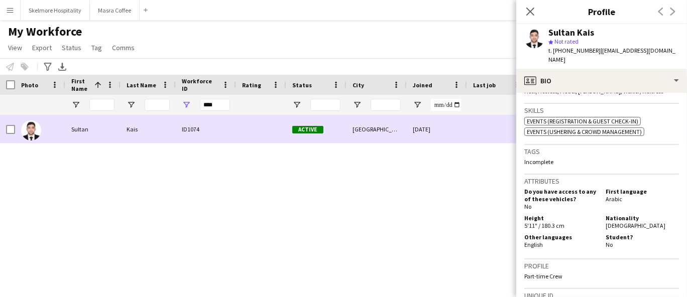
click at [649, 232] on div "Attributes Do you have access to any of these vehicles? No First language Arabi…" at bounding box center [602, 217] width 155 height 85
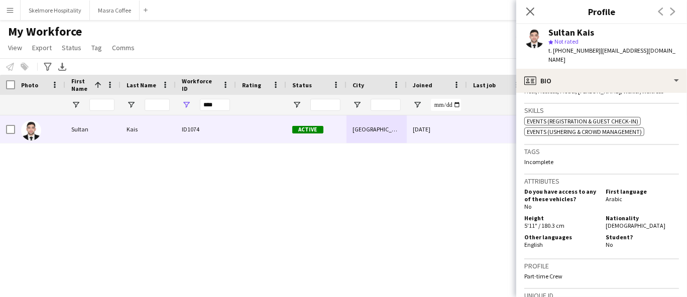
click at [46, 191] on div "Sultan Kais ID1074 Active Dubai 25-09-2025 0 sultankais62@gmail.com" at bounding box center [328, 194] width 657 height 156
click at [215, 106] on input "****" at bounding box center [215, 105] width 30 height 12
type input "*"
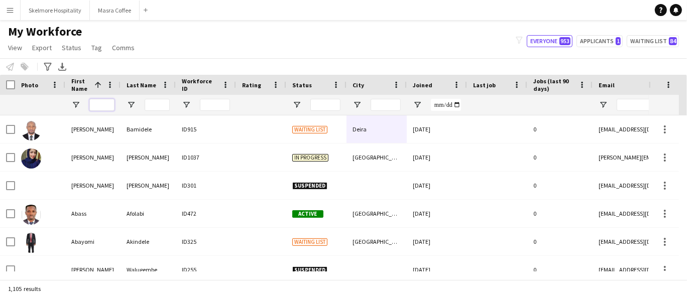
click at [98, 102] on input "First Name Filter Input" at bounding box center [101, 105] width 25 height 12
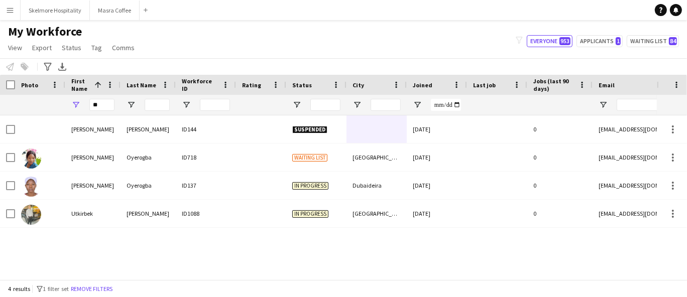
click at [383, 215] on div "دبي" at bounding box center [377, 214] width 60 height 28
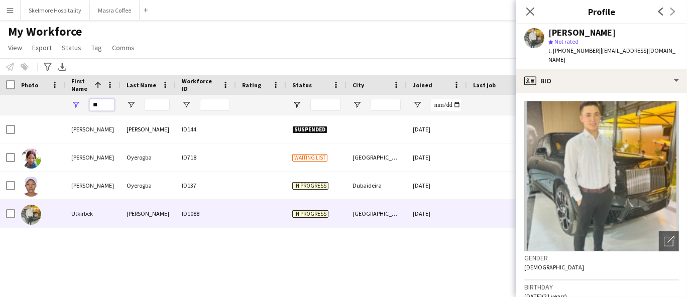
click at [98, 104] on input "**" at bounding box center [101, 105] width 25 height 12
type input "*"
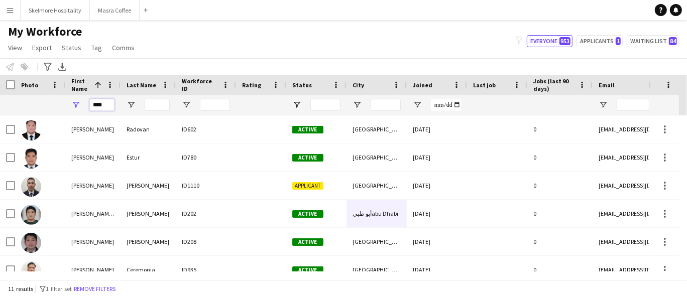
type input "****"
click at [354, 183] on div "[GEOGRAPHIC_DATA]" at bounding box center [377, 186] width 60 height 28
click at [102, 107] on input "****" at bounding box center [101, 105] width 25 height 12
type input "*"
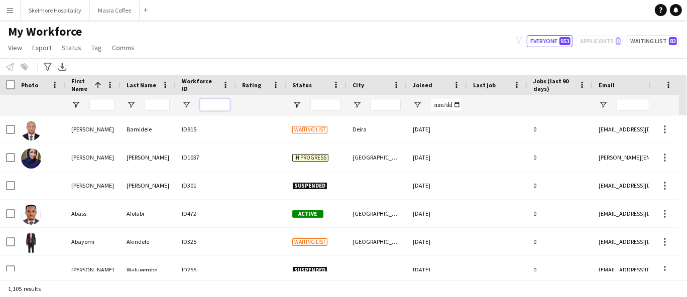
click at [214, 108] on input "Workforce ID Filter Input" at bounding box center [215, 105] width 30 height 12
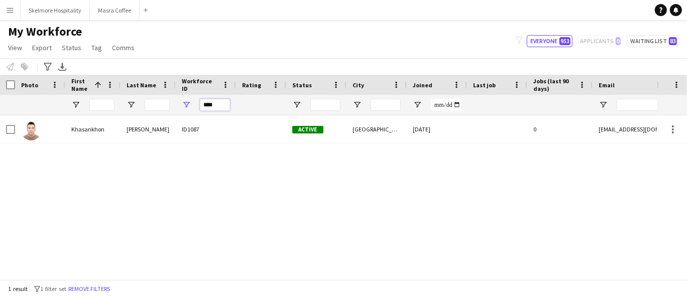
type input "****"
